Goal: Task Accomplishment & Management: Manage account settings

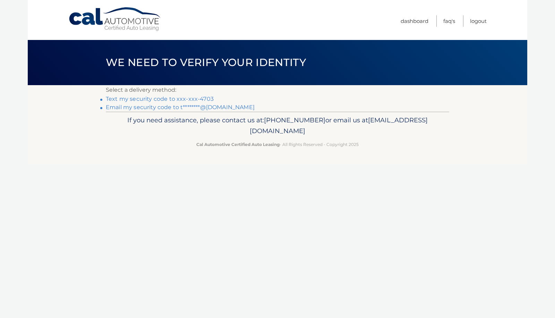
click at [222, 108] on link "Email my security code to t********@[DOMAIN_NAME]" at bounding box center [180, 107] width 149 height 7
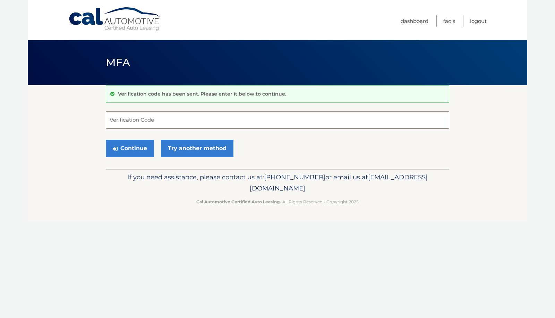
click at [137, 126] on input "Verification Code" at bounding box center [278, 119] width 344 height 17
click at [138, 118] on input "944" at bounding box center [278, 119] width 344 height 17
paste input "844933"
type input "844933"
click at [137, 150] on button "Continue" at bounding box center [130, 148] width 48 height 17
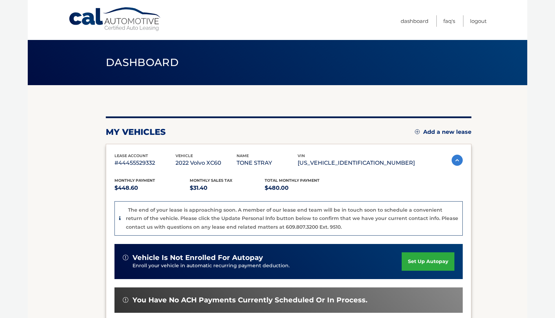
scroll to position [0, 0]
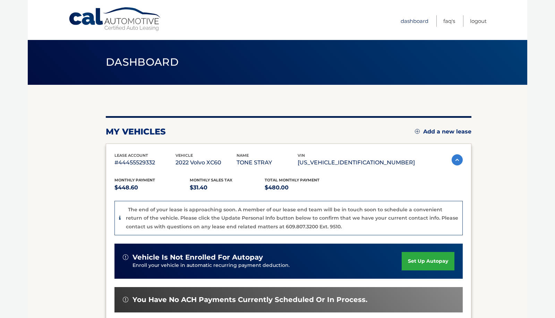
click at [416, 22] on link "Dashboard" at bounding box center [415, 20] width 28 height 11
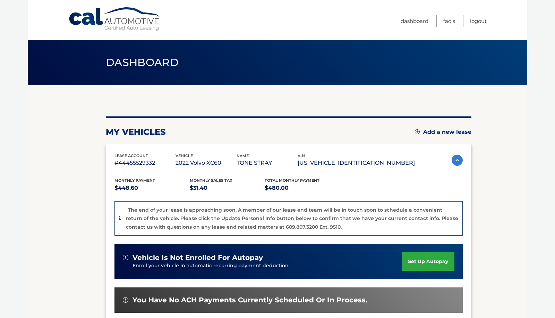
click at [146, 20] on link "Cal Automotive" at bounding box center [115, 19] width 94 height 25
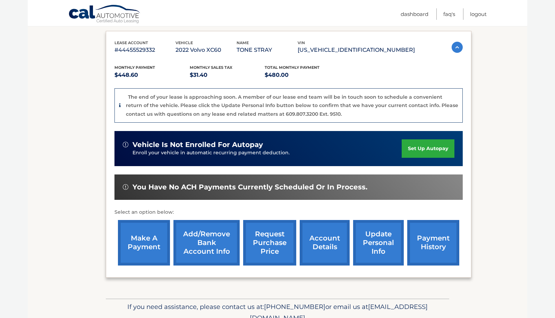
scroll to position [121, 0]
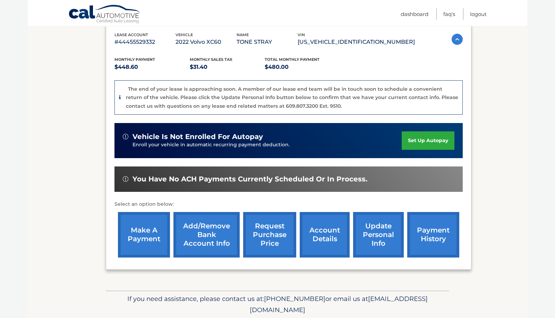
click at [378, 231] on link "update personal info" at bounding box center [378, 234] width 51 height 45
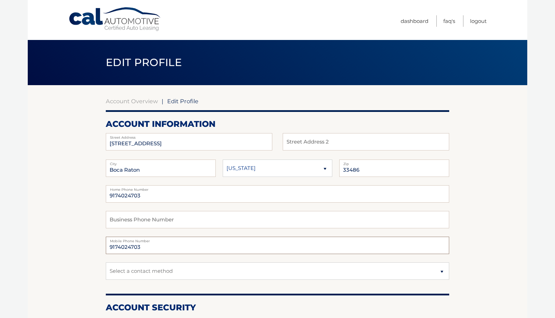
click at [143, 245] on input "9174024703" at bounding box center [278, 244] width 344 height 17
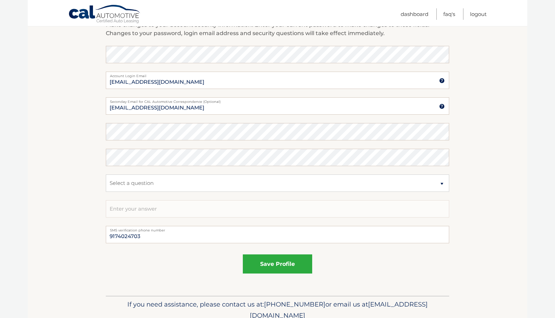
scroll to position [297, 0]
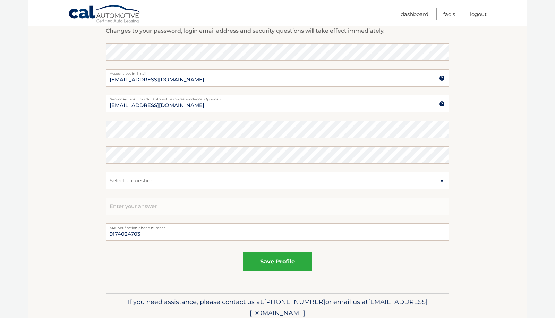
type input "5613806324"
click at [247, 251] on fieldset "save profile" at bounding box center [278, 264] width 344 height 30
click at [256, 257] on button "save profile" at bounding box center [277, 261] width 69 height 19
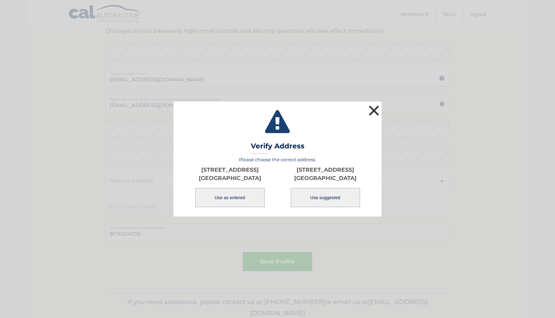
click at [375, 111] on button "×" at bounding box center [374, 110] width 14 height 14
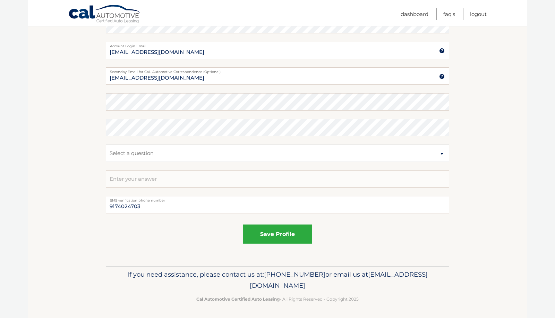
scroll to position [325, 0]
click at [170, 205] on input "9174024703" at bounding box center [278, 204] width 344 height 17
type input "5613806324"
click at [267, 235] on button "save profile" at bounding box center [277, 234] width 69 height 19
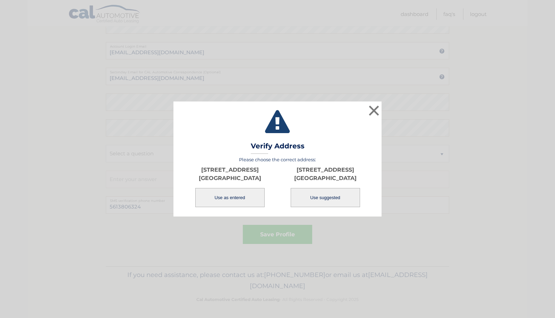
click at [248, 198] on button "Use as entered" at bounding box center [229, 197] width 69 height 19
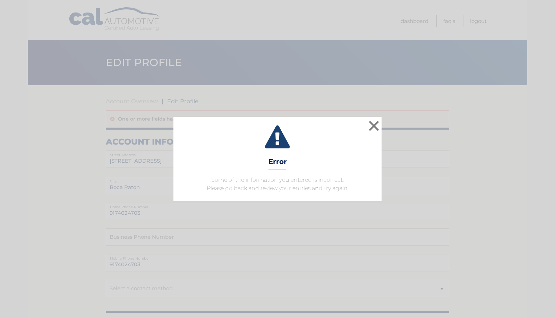
click at [314, 200] on html "× Error Some of the information you entered is incorrect. Please go back and re…" at bounding box center [277, 159] width 555 height 318
click at [378, 125] on button "×" at bounding box center [374, 126] width 14 height 14
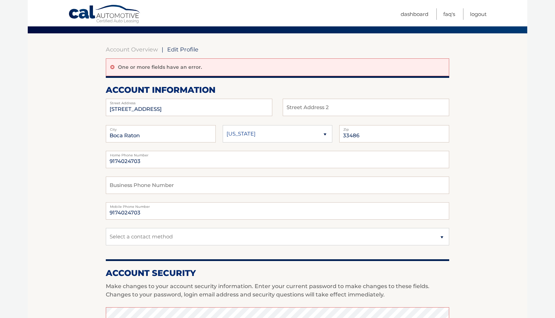
scroll to position [53, 0]
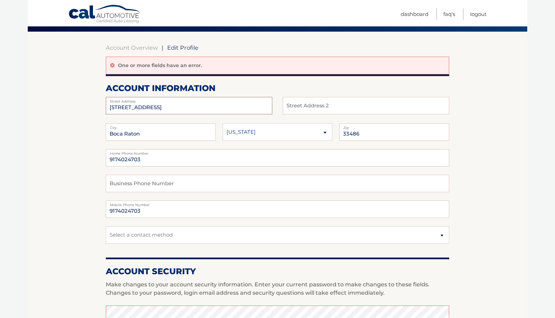
click at [160, 108] on input "[STREET_ADDRESS]" at bounding box center [189, 105] width 167 height 17
type input "714 sw 27th way"
click at [330, 110] on input "text" at bounding box center [366, 105] width 167 height 17
click at [181, 131] on input "Boca Raton" at bounding box center [161, 131] width 110 height 17
type input "boynton beach"
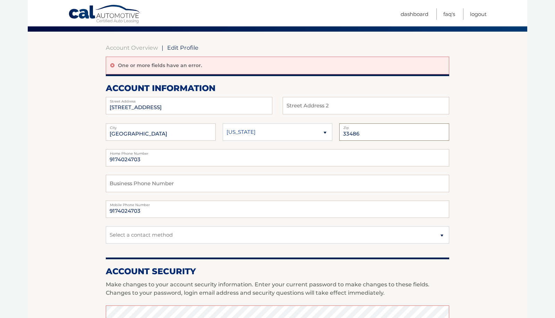
click at [390, 132] on input "33486" at bounding box center [394, 131] width 110 height 17
type input "33435"
click at [153, 159] on input "9174024703" at bounding box center [278, 157] width 344 height 17
drag, startPoint x: 146, startPoint y: 160, endPoint x: 104, endPoint y: 158, distance: 42.1
click at [105, 158] on section "Account Overview | Edit Profile One or more fields have an error. account infor…" at bounding box center [278, 293] width 500 height 523
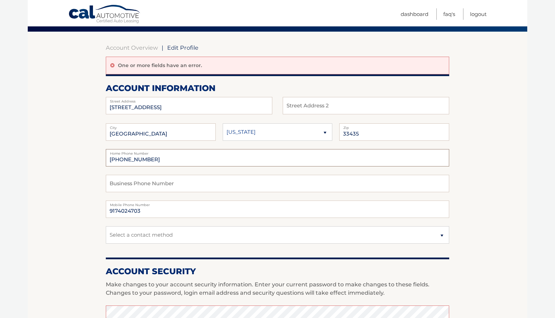
type input "561 380 6324"
click at [125, 209] on input "9174024703" at bounding box center [278, 208] width 344 height 17
paste input "561 380 6324"
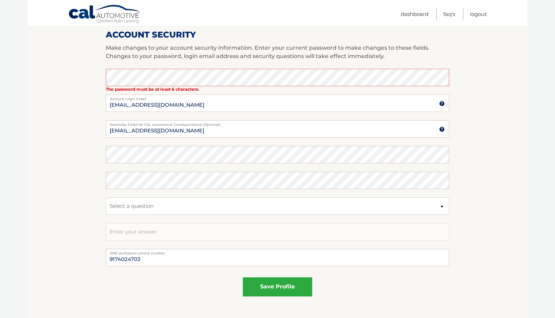
scroll to position [291, 0]
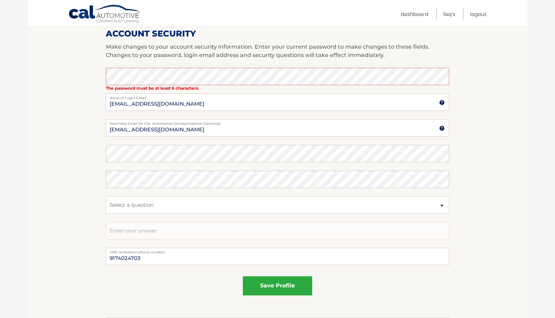
type input "561 380 6324"
click at [130, 153] on div "Password" at bounding box center [278, 153] width 344 height 17
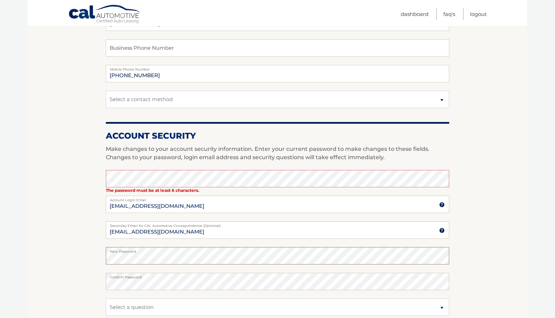
scroll to position [187, 0]
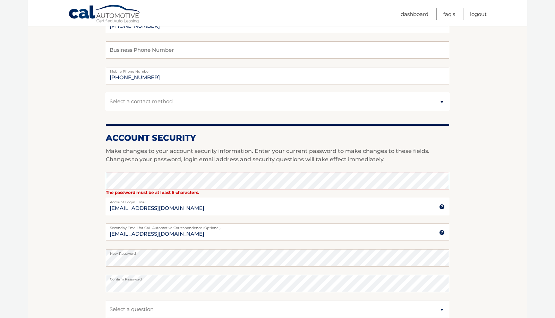
select select "1"
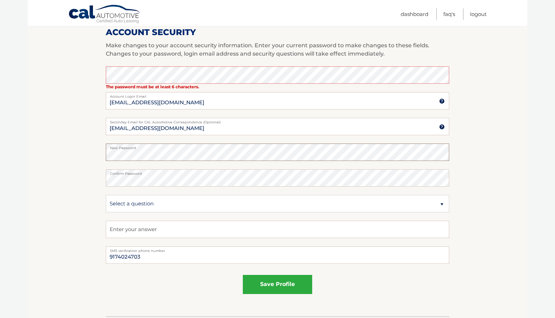
scroll to position [296, 0]
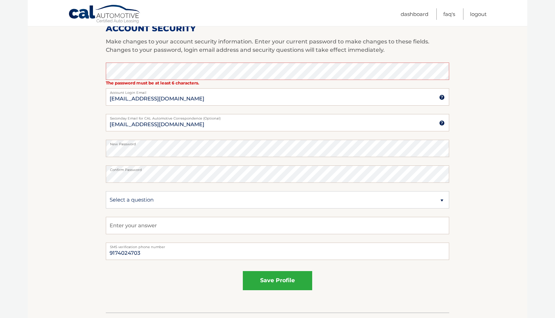
click at [128, 142] on label "New Password" at bounding box center [278, 143] width 344 height 6
click at [267, 276] on button "save profile" at bounding box center [277, 280] width 69 height 19
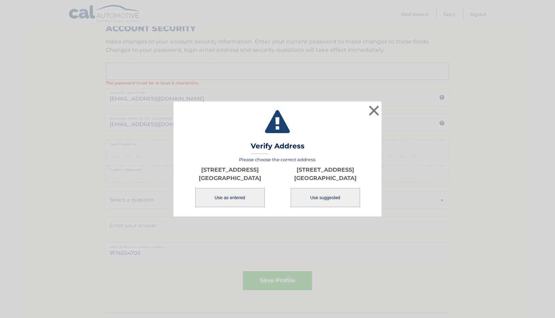
click at [320, 200] on button "Use suggested" at bounding box center [325, 197] width 69 height 19
type input "714 SW 27TH WAY"
type input "BOYNTON BEACH"
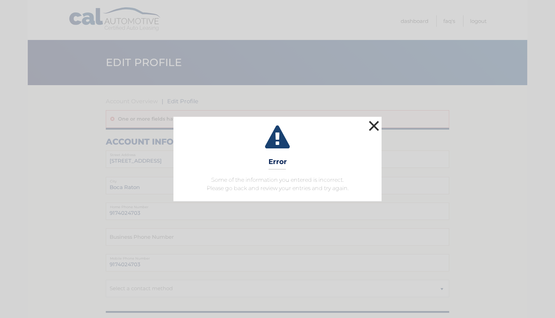
click at [377, 127] on button "×" at bounding box center [374, 126] width 14 height 14
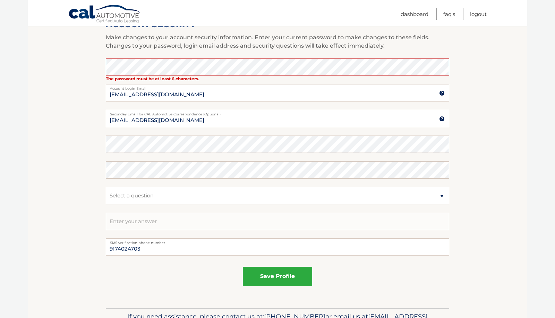
scroll to position [312, 0]
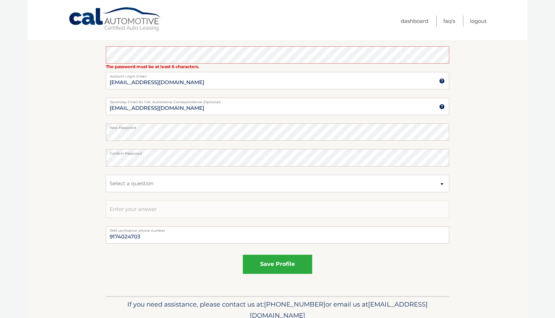
click at [386, 135] on form "Account Overview | Edit Profile One or more fields have an error. account infor…" at bounding box center [278, 33] width 344 height 497
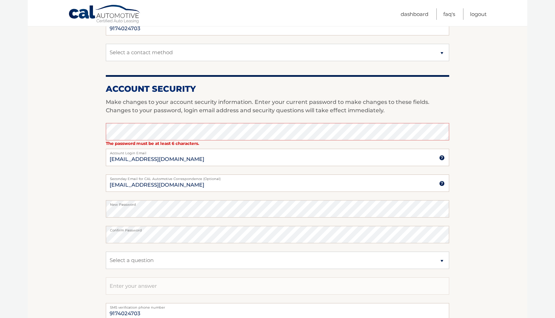
scroll to position [237, 0]
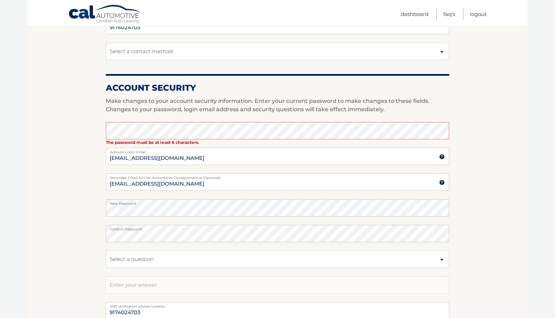
click at [171, 204] on label "New Password" at bounding box center [278, 202] width 344 height 6
click at [150, 242] on fieldset "The password must be at least 6 characters. Enter your current password to make…" at bounding box center [278, 212] width 344 height 180
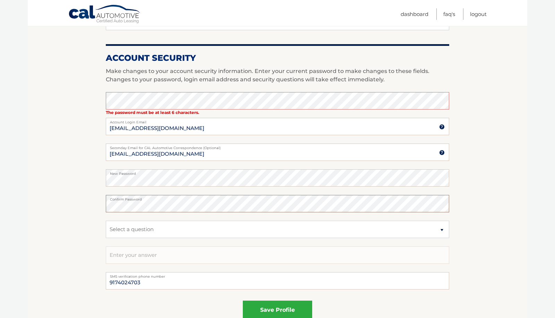
scroll to position [262, 0]
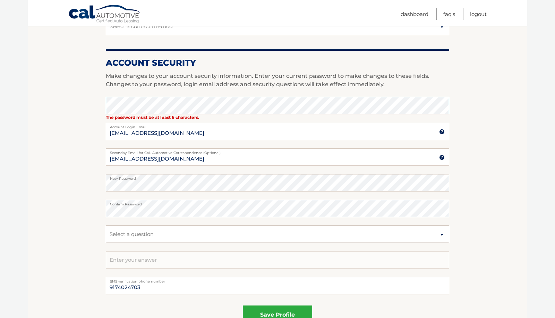
select select "2"
click at [127, 261] on input "text" at bounding box center [278, 259] width 344 height 17
type input "mydske"
drag, startPoint x: 141, startPoint y: 288, endPoint x: 104, endPoint y: 287, distance: 36.8
click at [105, 287] on section "Account Overview | Edit Profile One or more fields have an error. account infor…" at bounding box center [278, 84] width 500 height 523
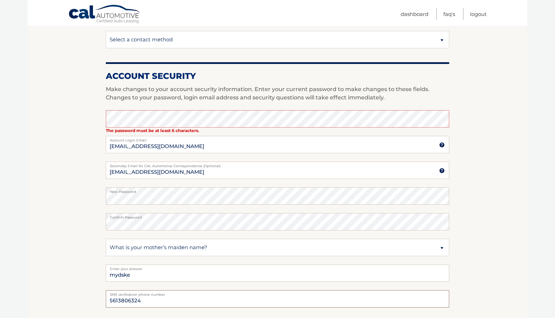
scroll to position [246, 0]
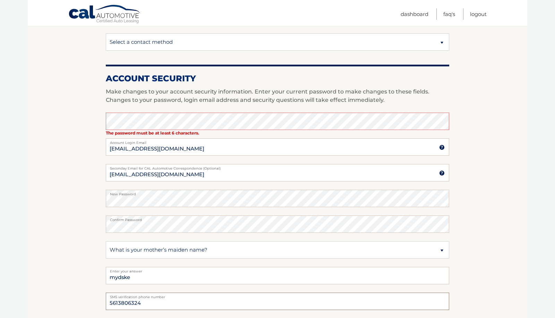
type input "5613806324"
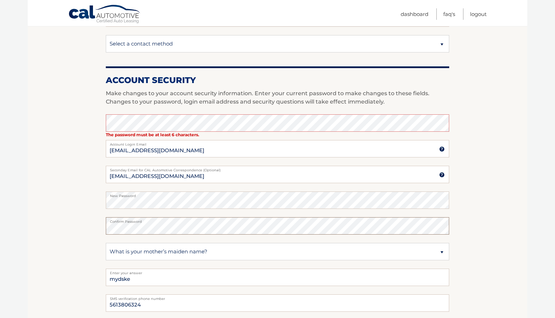
scroll to position [245, 0]
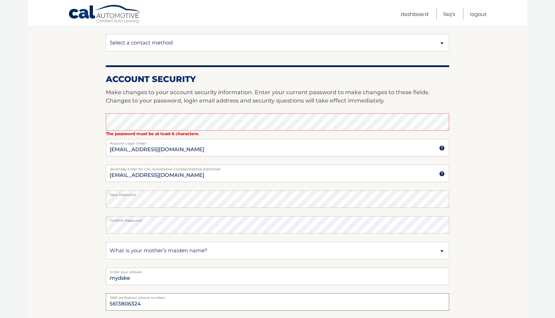
drag, startPoint x: 141, startPoint y: 300, endPoint x: 103, endPoint y: 300, distance: 38.5
click at [103, 300] on section "Account Overview | Edit Profile One or more fields have an error. account infor…" at bounding box center [278, 101] width 500 height 523
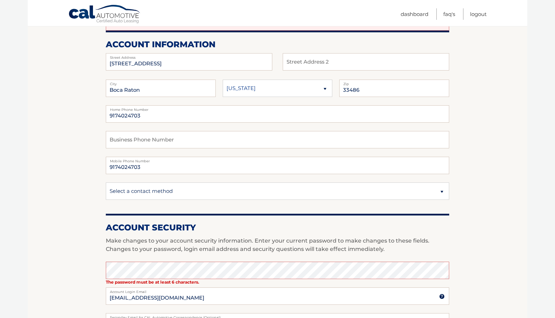
scroll to position [96, 0]
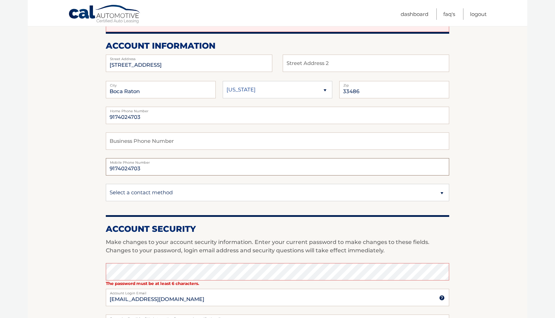
click at [121, 169] on input "9174024703" at bounding box center [278, 166] width 344 height 17
paste input "5613806324"
type input "5613806324"
click at [135, 113] on input "9174024703" at bounding box center [278, 115] width 344 height 17
paste input "5613806324"
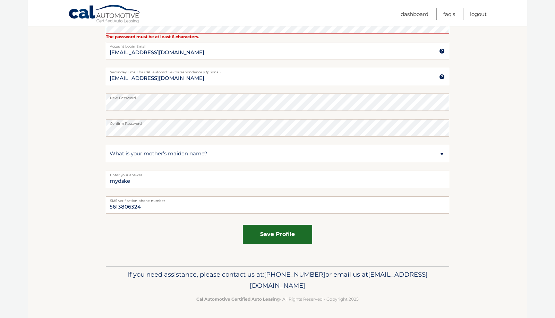
type input "5613806324"
click at [283, 233] on button "save profile" at bounding box center [277, 234] width 69 height 19
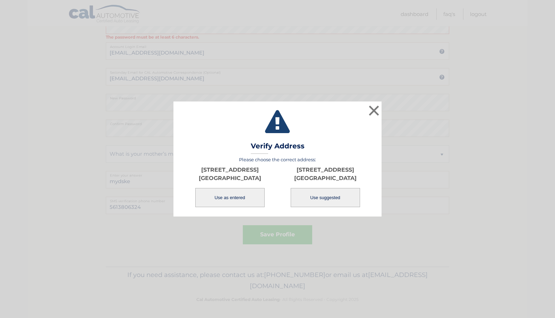
click at [247, 194] on button "Use as entered" at bounding box center [229, 197] width 69 height 19
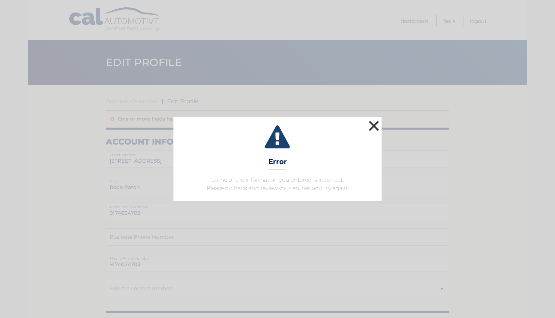
click at [372, 126] on button "×" at bounding box center [374, 126] width 14 height 14
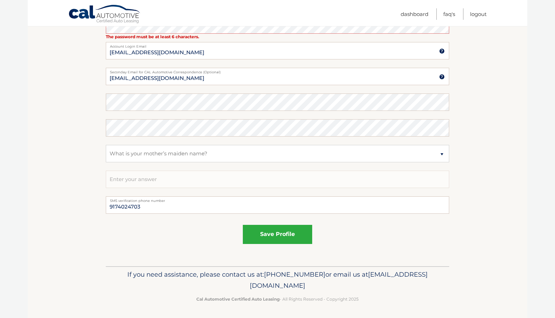
scroll to position [342, 0]
click at [123, 204] on input "9174024703" at bounding box center [278, 204] width 344 height 17
paste input "613806324"
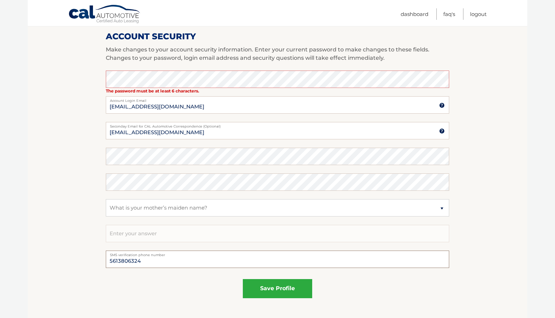
scroll to position [288, 0]
type input "5613806324"
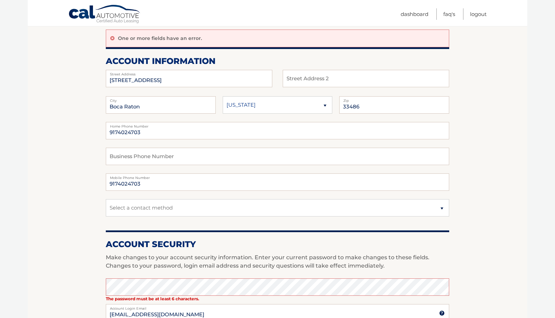
scroll to position [75, 0]
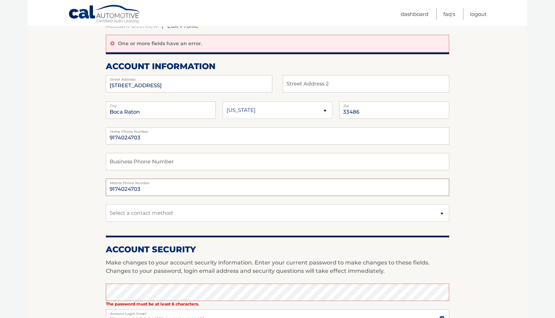
drag, startPoint x: 146, startPoint y: 185, endPoint x: 92, endPoint y: 184, distance: 53.8
click at [92, 184] on section "Account Overview | Edit Profile One or more fields have an error. account infor…" at bounding box center [278, 271] width 500 height 523
type input "5"
paste input "5613806324"
type input "5613806324"
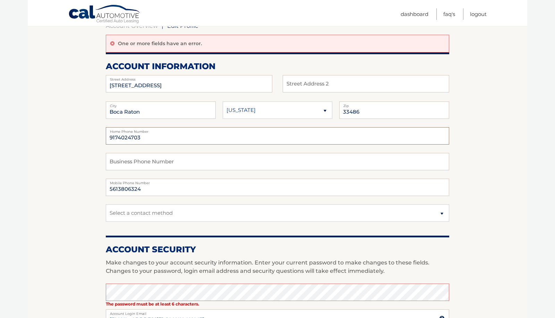
click at [125, 138] on input "9174024703" at bounding box center [278, 135] width 344 height 17
paste input "5613806324"
type input "5613806324"
click at [143, 83] on input "[STREET_ADDRESS]" at bounding box center [189, 83] width 167 height 17
click at [116, 86] on input "[STREET_ADDRESS]" at bounding box center [189, 83] width 167 height 17
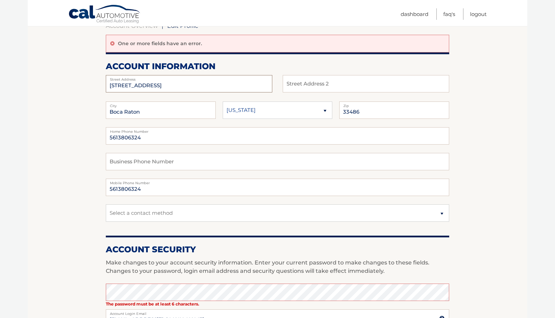
paste input "[STREET_ADDRESS]"
drag, startPoint x: 152, startPoint y: 85, endPoint x: 229, endPoint y: 86, distance: 77.1
click at [229, 86] on input "[STREET_ADDRESS]" at bounding box center [189, 83] width 167 height 17
type input "[STREET_ADDRESS]"
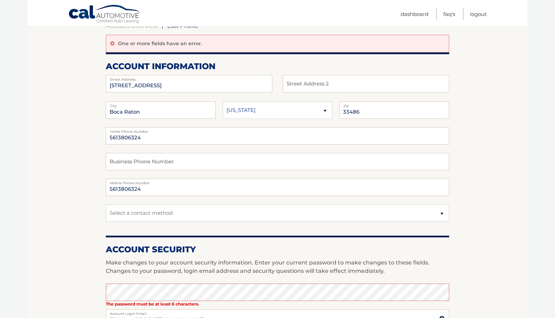
click at [157, 107] on label "City" at bounding box center [161, 104] width 110 height 6
click at [144, 112] on input "Boca Raton" at bounding box center [161, 109] width 110 height 17
paste input "[STREET_ADDRESS]"
drag, startPoint x: 127, startPoint y: 112, endPoint x: 104, endPoint y: 112, distance: 22.2
click at [104, 112] on section "Account Overview | Edit Profile One or more fields have an error. account infor…" at bounding box center [278, 271] width 500 height 523
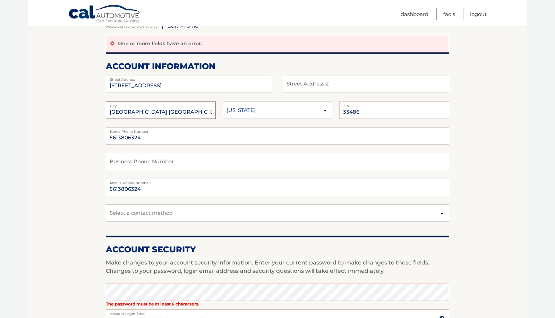
type input "[GEOGRAPHIC_DATA] [GEOGRAPHIC_DATA]"
click at [358, 109] on input "33486" at bounding box center [394, 109] width 110 height 17
paste input "33435"
type input "33435"
drag, startPoint x: 163, startPoint y: 112, endPoint x: 154, endPoint y: 112, distance: 9.1
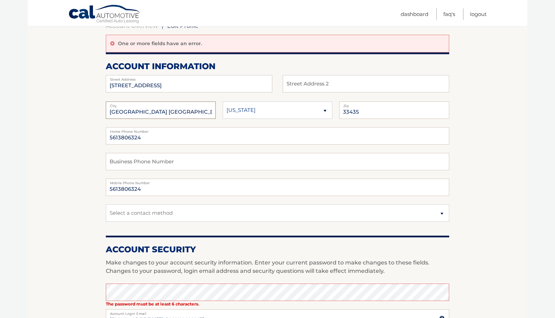
click at [154, 112] on input "[GEOGRAPHIC_DATA] [GEOGRAPHIC_DATA]" at bounding box center [161, 109] width 110 height 17
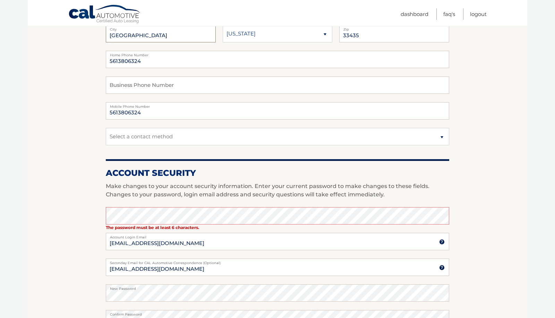
scroll to position [155, 0]
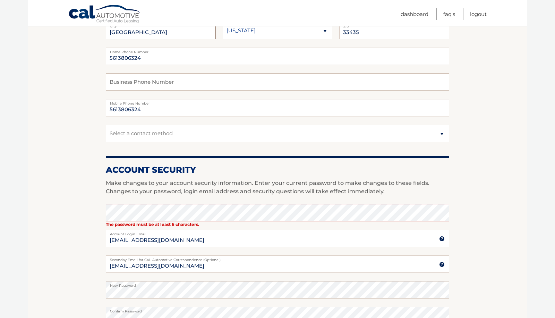
type input "[GEOGRAPHIC_DATA]"
select select "3"
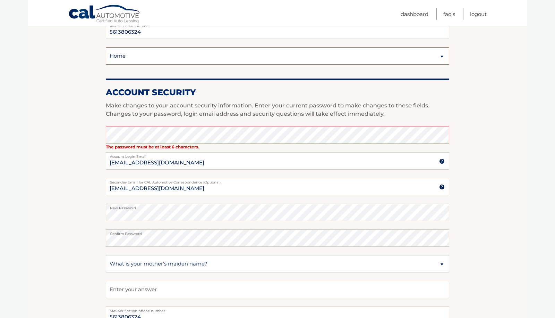
scroll to position [241, 0]
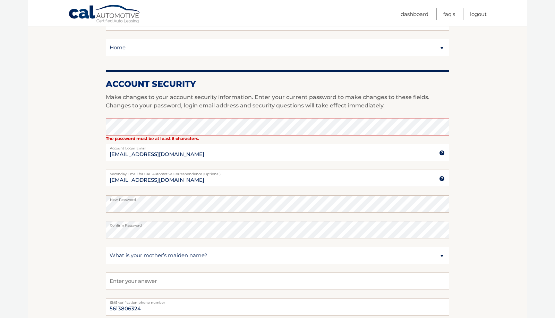
click at [221, 153] on input "[EMAIL_ADDRESS][DOMAIN_NAME]" at bounding box center [278, 152] width 344 height 17
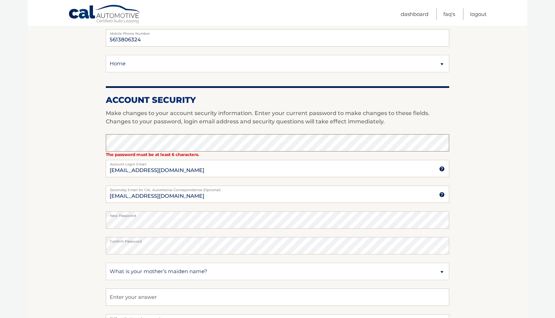
scroll to position [225, 0]
click at [109, 173] on input "[EMAIL_ADDRESS][DOMAIN_NAME]" at bounding box center [278, 167] width 344 height 17
click at [92, 174] on section "Account Overview | Edit Profile One or more fields have an error. account infor…" at bounding box center [278, 121] width 500 height 523
click at [166, 154] on strong "The password must be at least 6 characters." at bounding box center [152, 153] width 93 height 5
click at [96, 142] on section "Account Overview | Edit Profile One or more fields have an error. account infor…" at bounding box center [278, 121] width 500 height 523
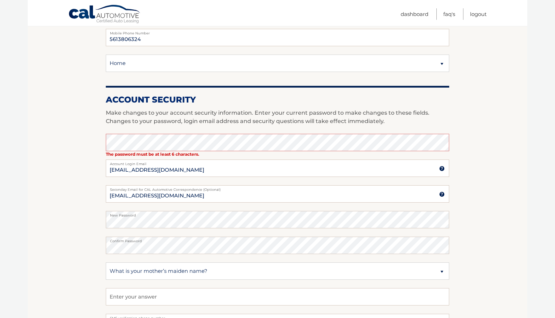
click at [89, 144] on section "Account Overview | Edit Profile One or more fields have an error. account infor…" at bounding box center [278, 121] width 500 height 523
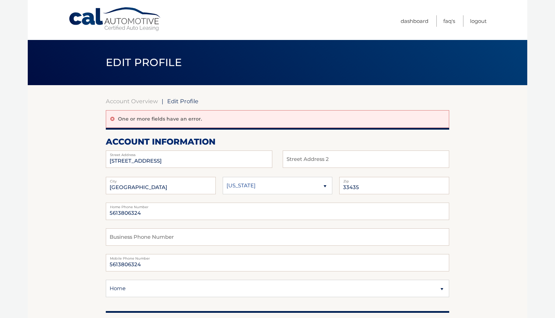
scroll to position [0, 0]
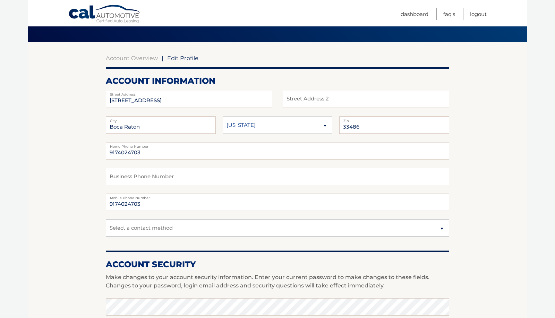
scroll to position [41, 0]
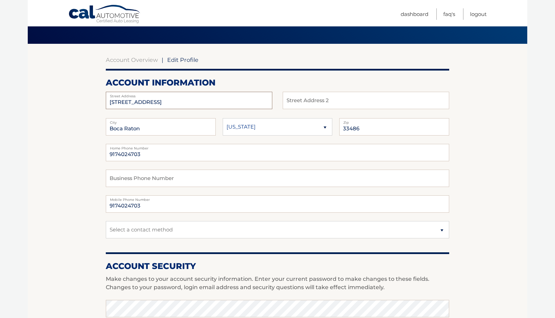
click at [171, 102] on input "[STREET_ADDRESS]" at bounding box center [189, 100] width 167 height 17
paste input "FL"
type input "FL"
paste input "[STREET_ADDRESS]"
drag, startPoint x: 152, startPoint y: 102, endPoint x: 254, endPoint y: 102, distance: 102.1
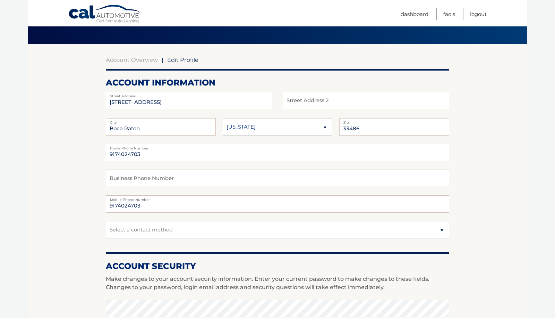
click at [254, 102] on input "[STREET_ADDRESS]" at bounding box center [189, 100] width 167 height 17
type input "[STREET_ADDRESS]"
click at [319, 99] on input "text" at bounding box center [366, 100] width 167 height 17
click at [147, 128] on input "Boca Raton" at bounding box center [161, 126] width 110 height 17
paste input "[STREET_ADDRESS]"
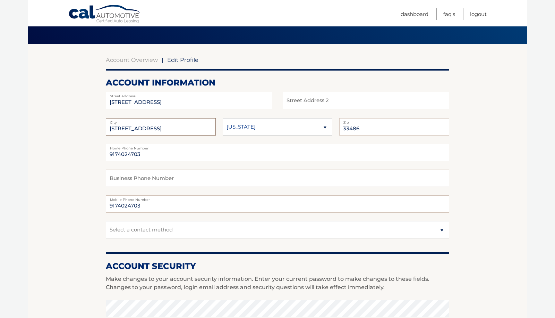
drag, startPoint x: 126, startPoint y: 129, endPoint x: 95, endPoint y: 129, distance: 30.9
click at [95, 129] on section "Account Overview | Edit Profile account information [STREET_ADDRESS] Address St…" at bounding box center [278, 296] width 500 height 505
type input "[GEOGRAPHIC_DATA] [GEOGRAPHIC_DATA]"
click at [352, 129] on input "33486" at bounding box center [394, 126] width 110 height 17
paste input "33435"
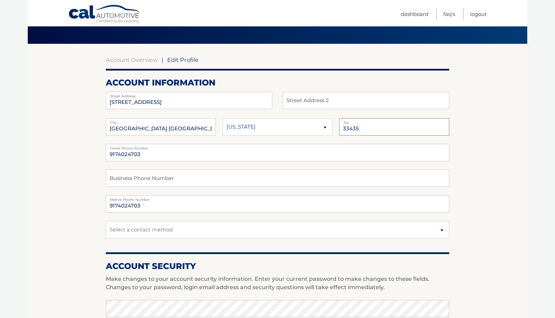
type input "33435"
click at [165, 153] on input "9174024703" at bounding box center [278, 152] width 344 height 17
click at [138, 155] on input "5613806324" at bounding box center [278, 152] width 344 height 17
type input "5613806324"
click at [131, 207] on input "9174024703" at bounding box center [278, 203] width 344 height 17
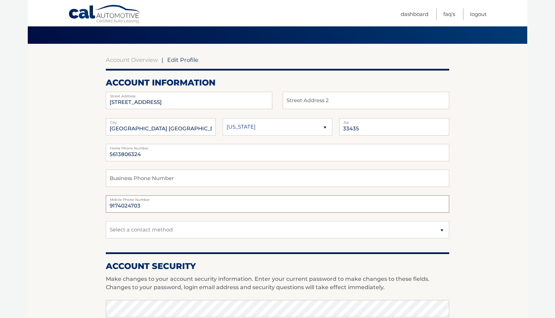
paste input "5613806324"
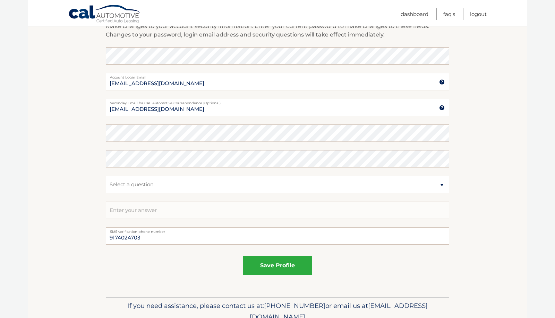
scroll to position [325, 0]
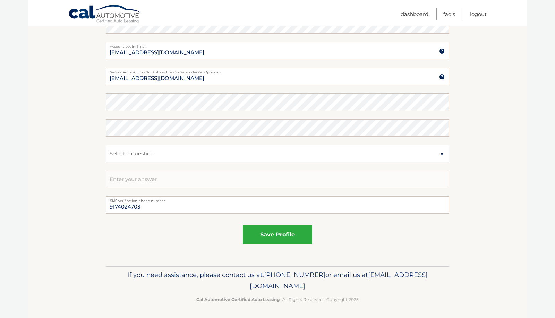
type input "5613806324"
click at [131, 205] on input "9174024703" at bounding box center [278, 204] width 344 height 17
paste input "5613806324"
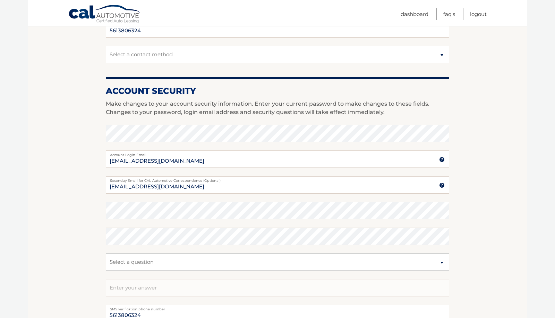
scroll to position [216, 0]
type input "5613806324"
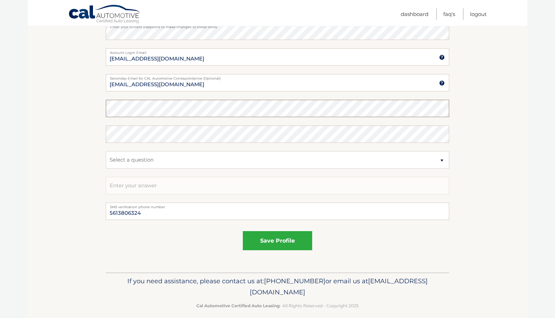
scroll to position [319, 0]
click at [278, 240] on button "save profile" at bounding box center [277, 239] width 69 height 19
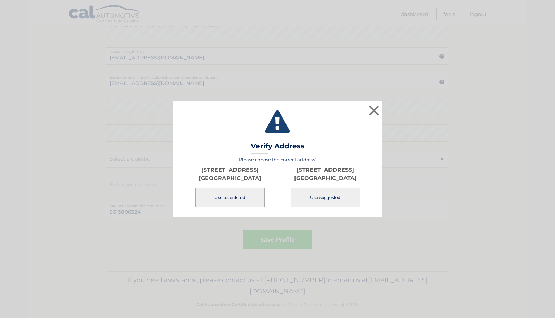
click at [307, 195] on button "Use suggested" at bounding box center [325, 197] width 69 height 19
type input "[STREET_ADDRESS]"
type input "[GEOGRAPHIC_DATA]"
type input "33435"
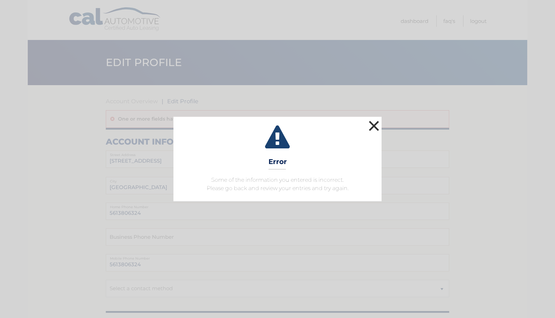
click at [378, 127] on button "×" at bounding box center [374, 126] width 14 height 14
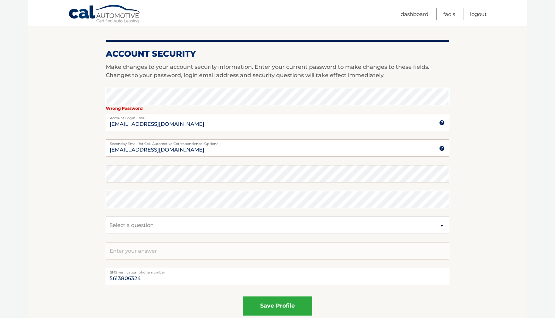
scroll to position [272, 0]
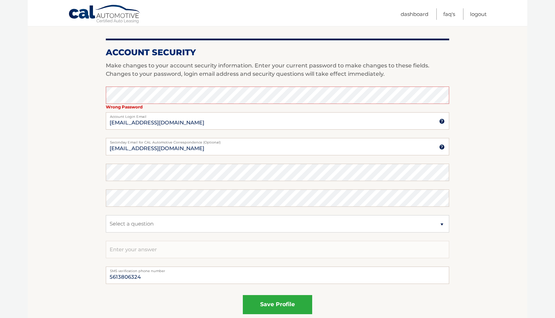
click at [476, 110] on section "Account Overview | Edit Profile One or more fields have an error. account infor…" at bounding box center [278, 74] width 500 height 523
